Goal: Task Accomplishment & Management: Manage account settings

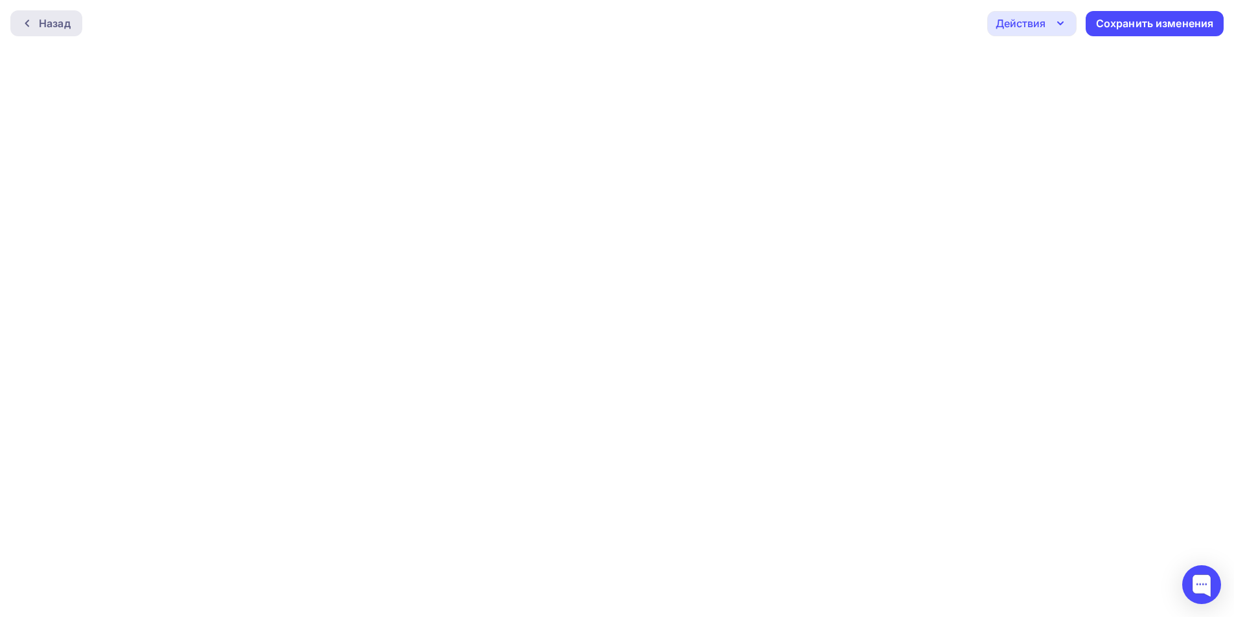
click at [58, 31] on div "Назад" at bounding box center [46, 23] width 72 height 26
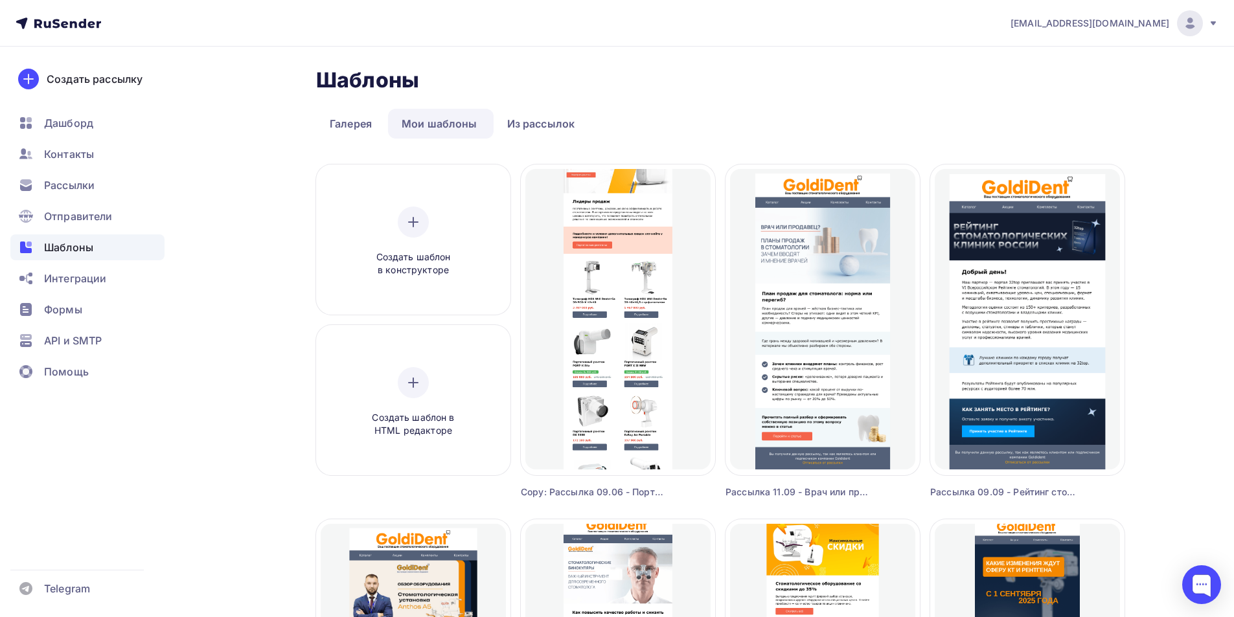
click at [1186, 30] on div at bounding box center [1190, 23] width 26 height 26
click at [1036, 119] on span "Выйти" at bounding box center [1041, 119] width 34 height 16
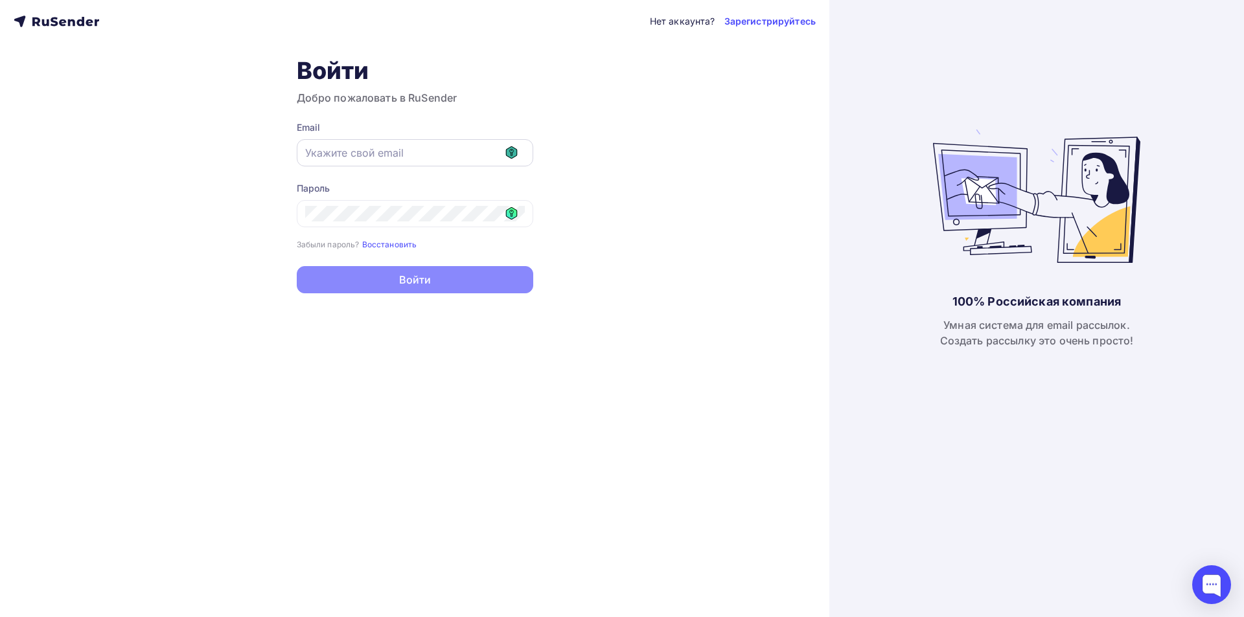
click at [513, 154] on icon at bounding box center [512, 152] width 12 height 12
type input "[EMAIL_ADDRESS][DOMAIN_NAME]"
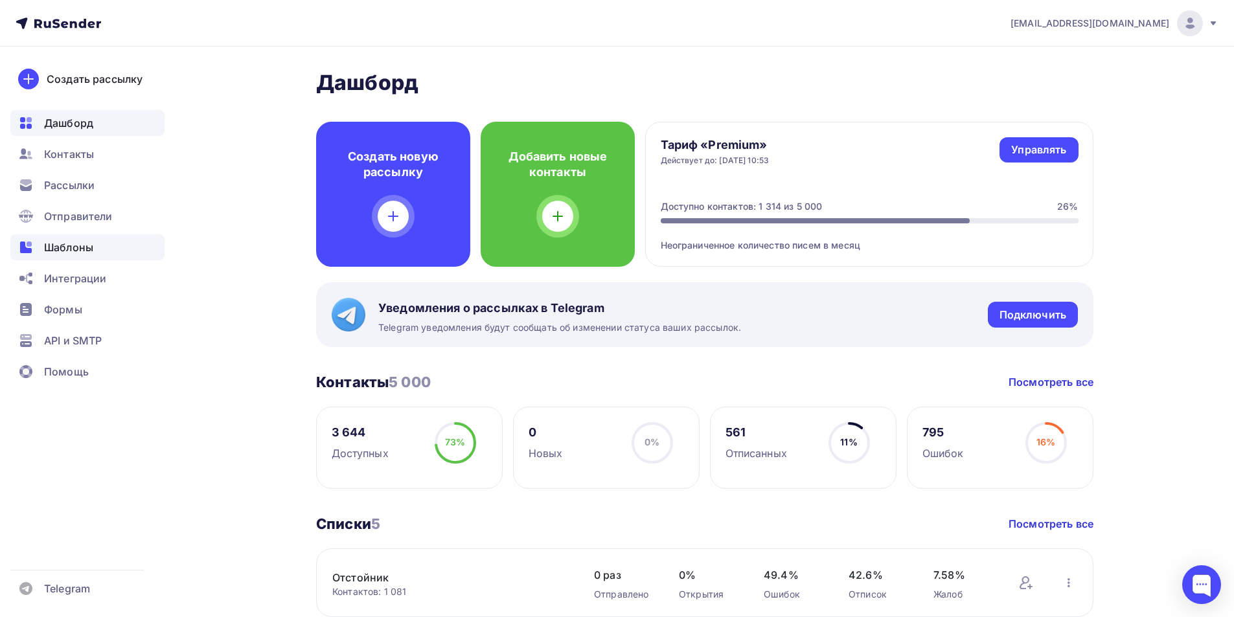
click at [66, 245] on span "Шаблоны" at bounding box center [68, 248] width 49 height 16
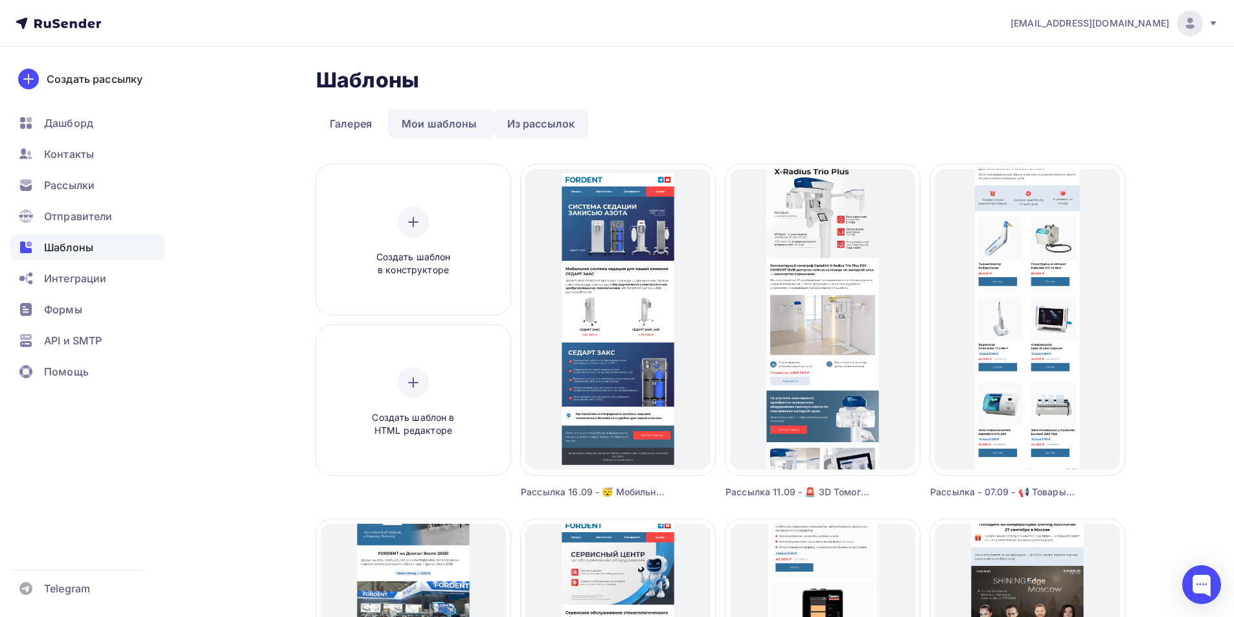
click at [541, 119] on link "Из рассылок" at bounding box center [541, 124] width 95 height 30
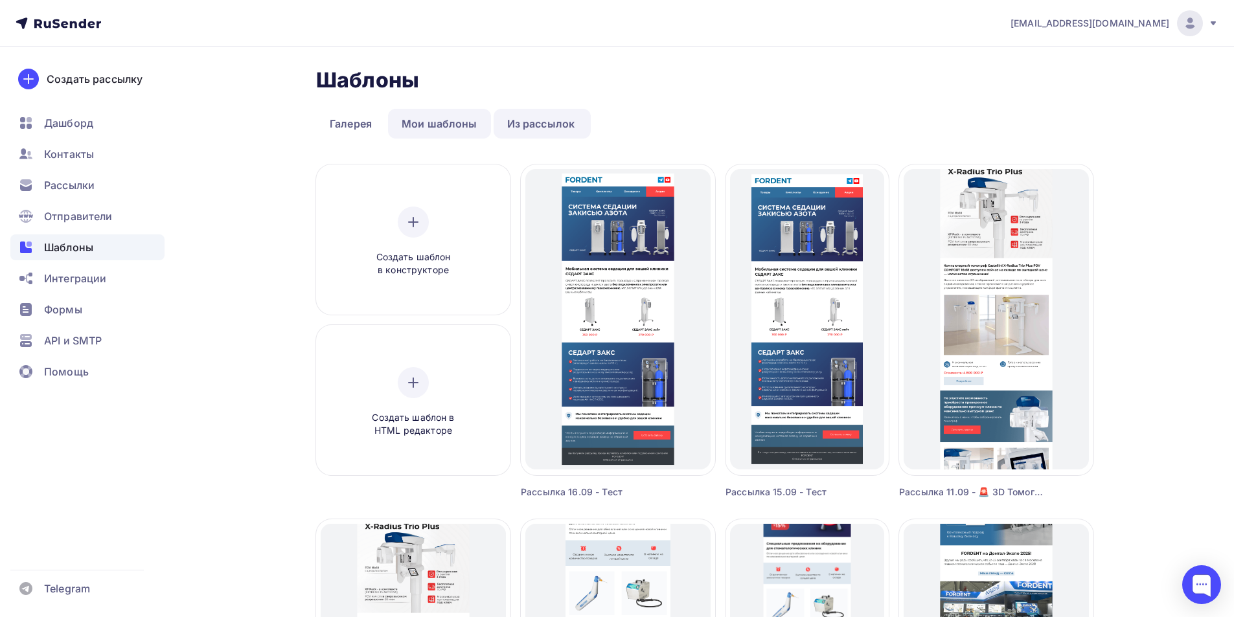
click at [437, 115] on link "Мои шаблоны" at bounding box center [439, 124] width 103 height 30
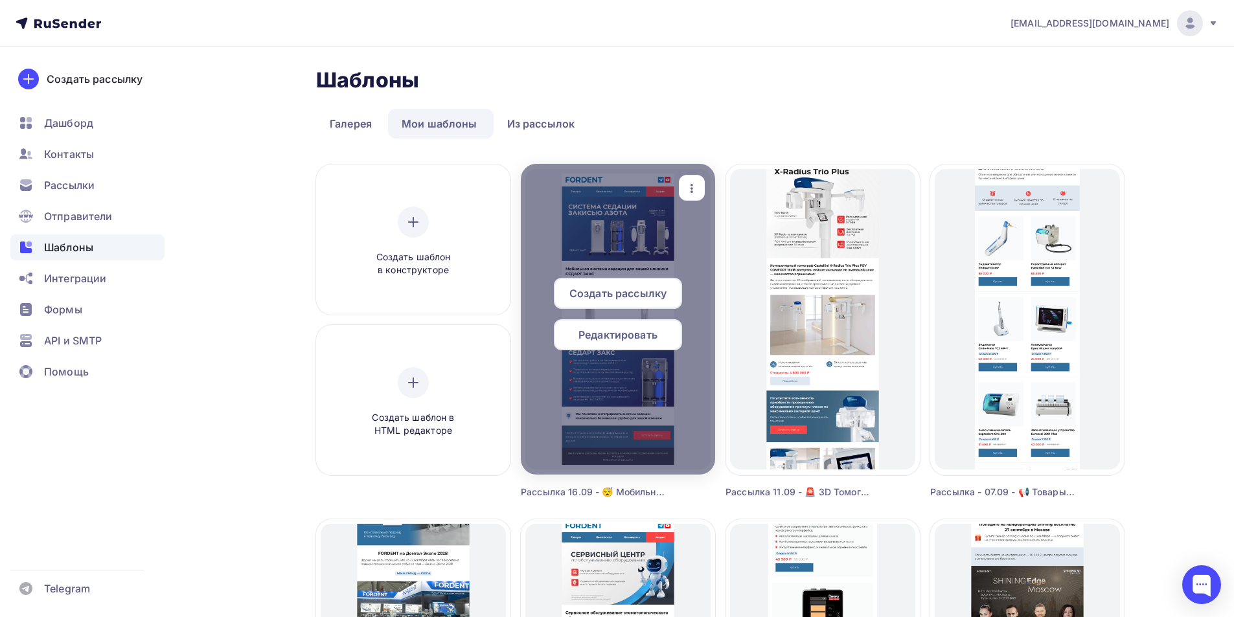
click at [619, 332] on span "Редактировать" at bounding box center [618, 335] width 79 height 16
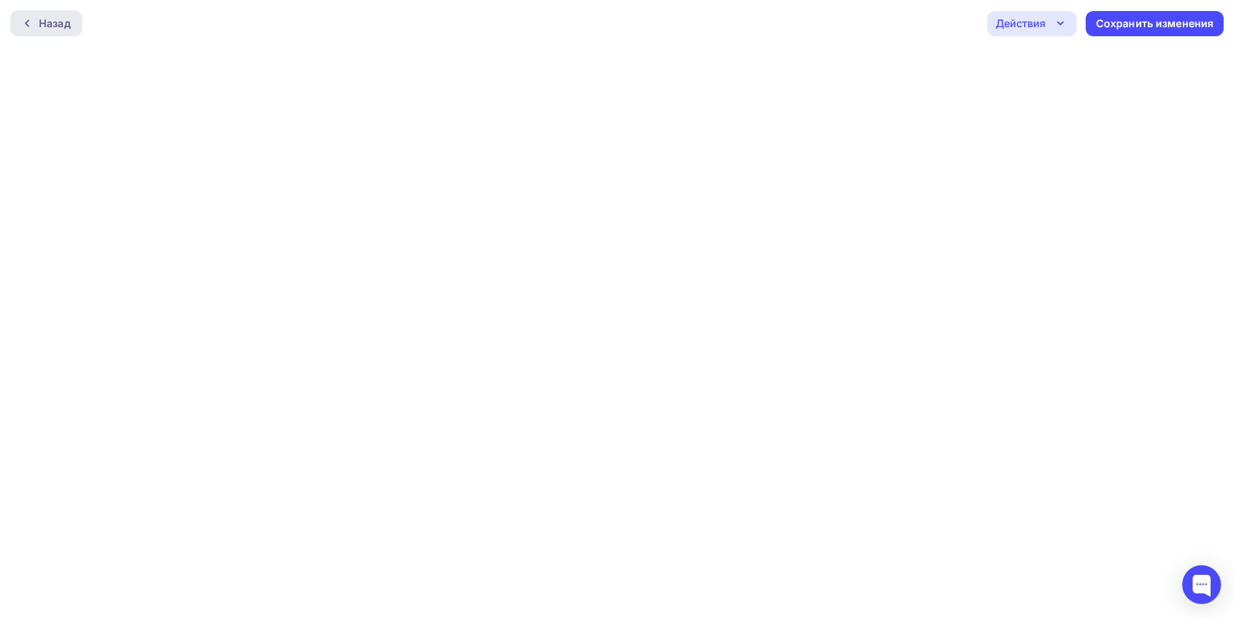
click at [59, 29] on div "Назад" at bounding box center [55, 24] width 32 height 16
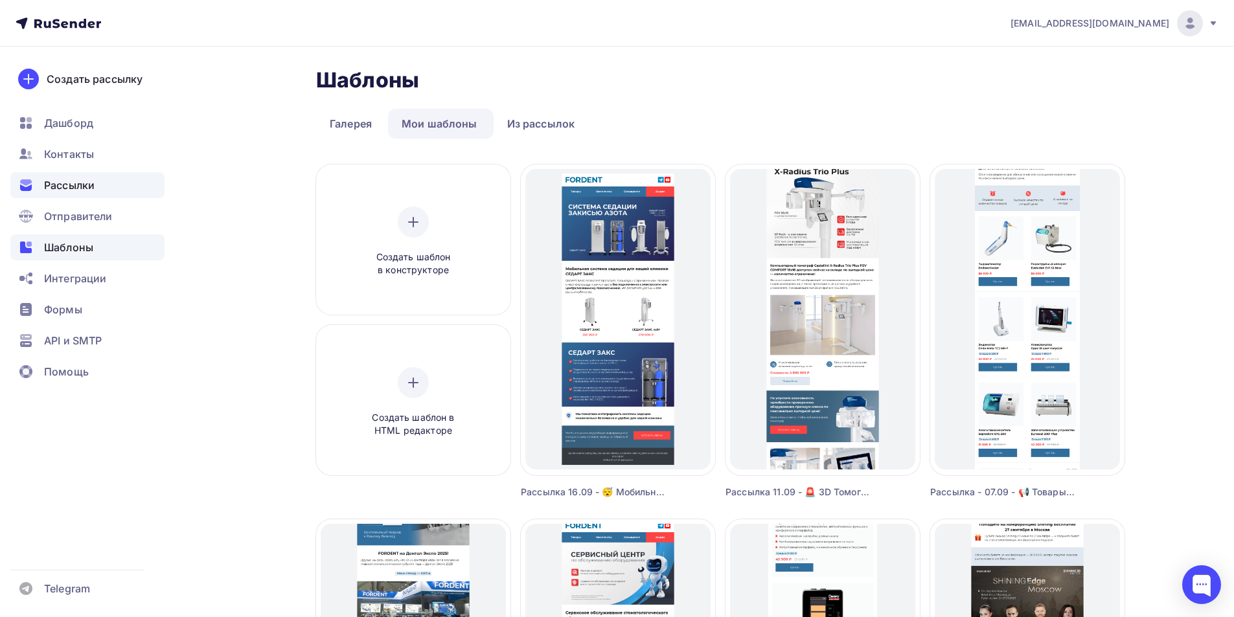
drag, startPoint x: 57, startPoint y: 186, endPoint x: 79, endPoint y: 186, distance: 22.0
click at [58, 187] on span "Рассылки" at bounding box center [69, 186] width 51 height 16
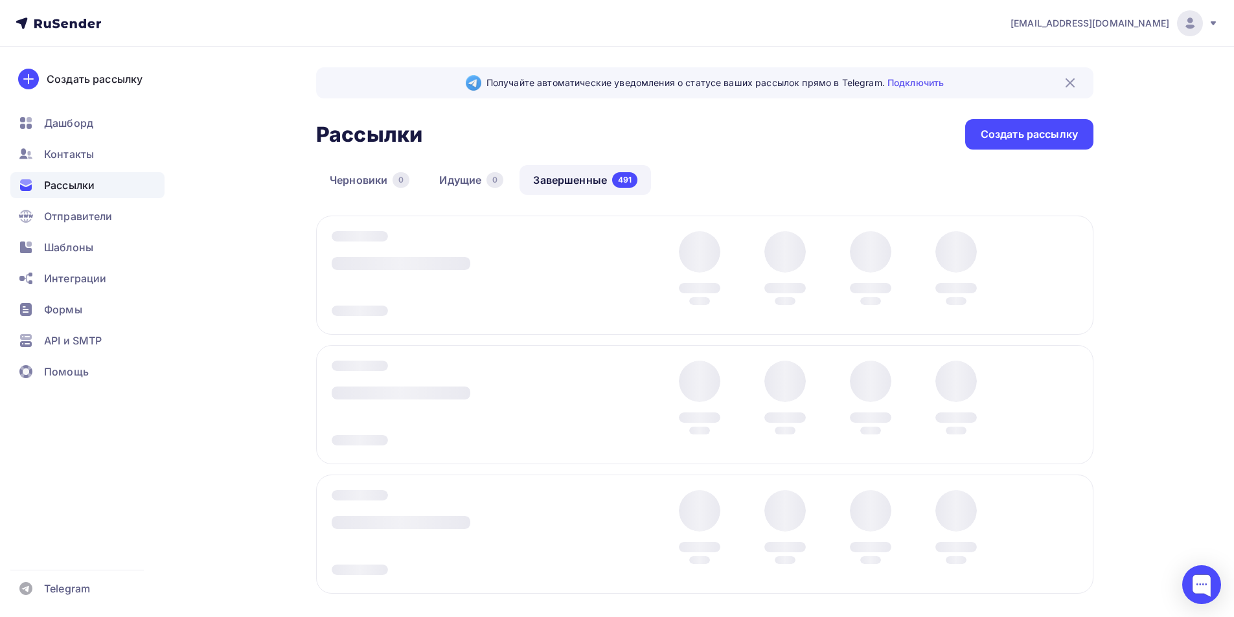
click at [560, 174] on link "Завершенные 491" at bounding box center [586, 180] width 132 height 30
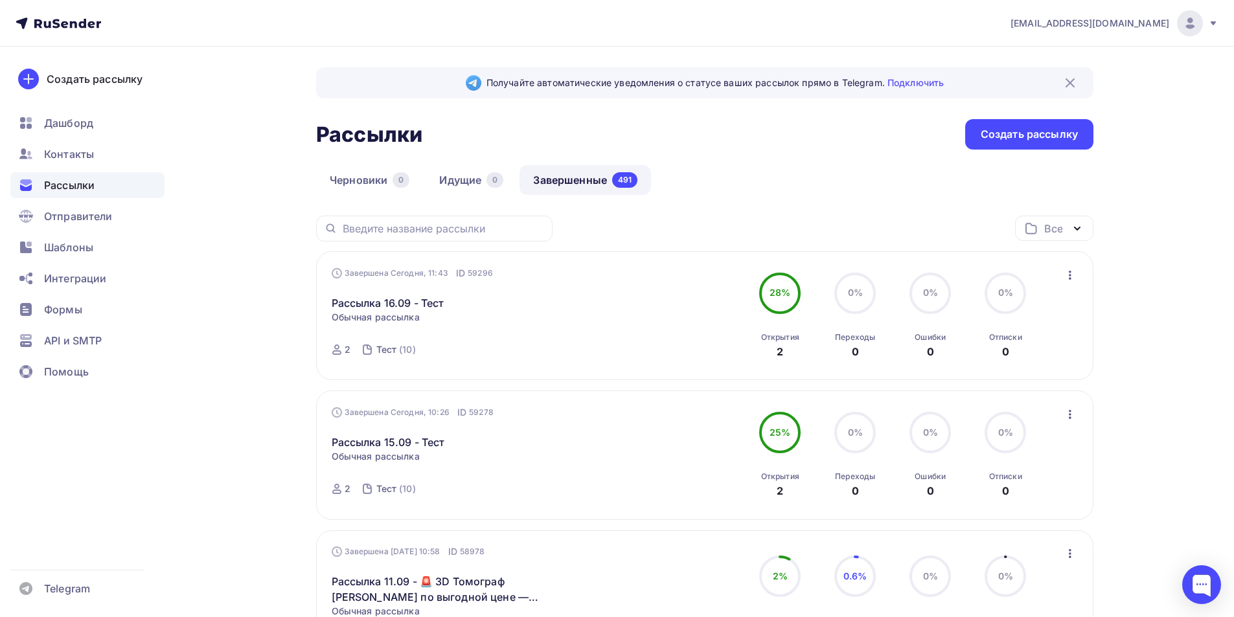
click at [563, 178] on link "Завершенные 491" at bounding box center [586, 180] width 132 height 30
